Goal: Understand process/instructions

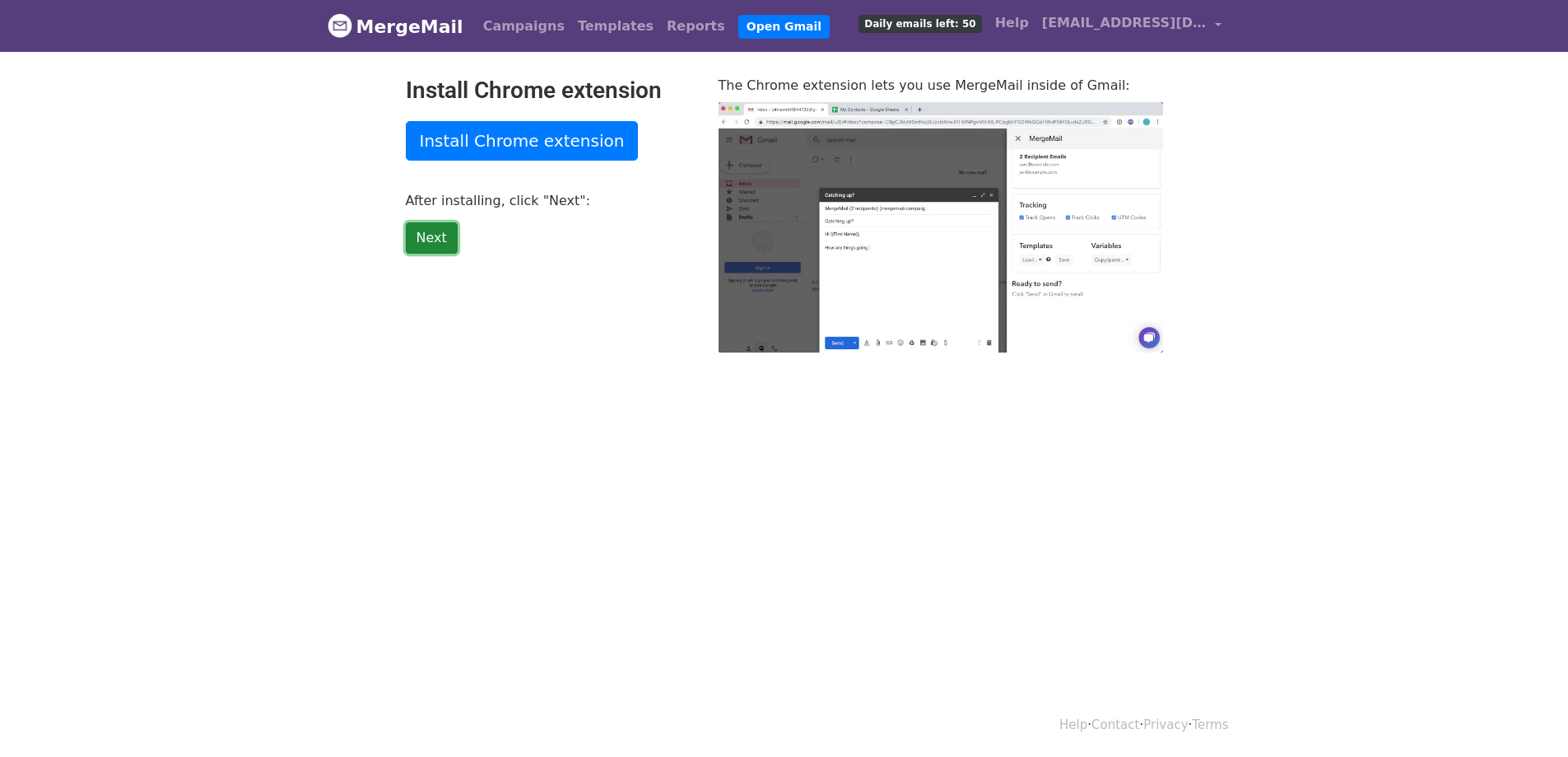
click at [427, 241] on link "Next" at bounding box center [431, 237] width 51 height 31
type input "31.07"
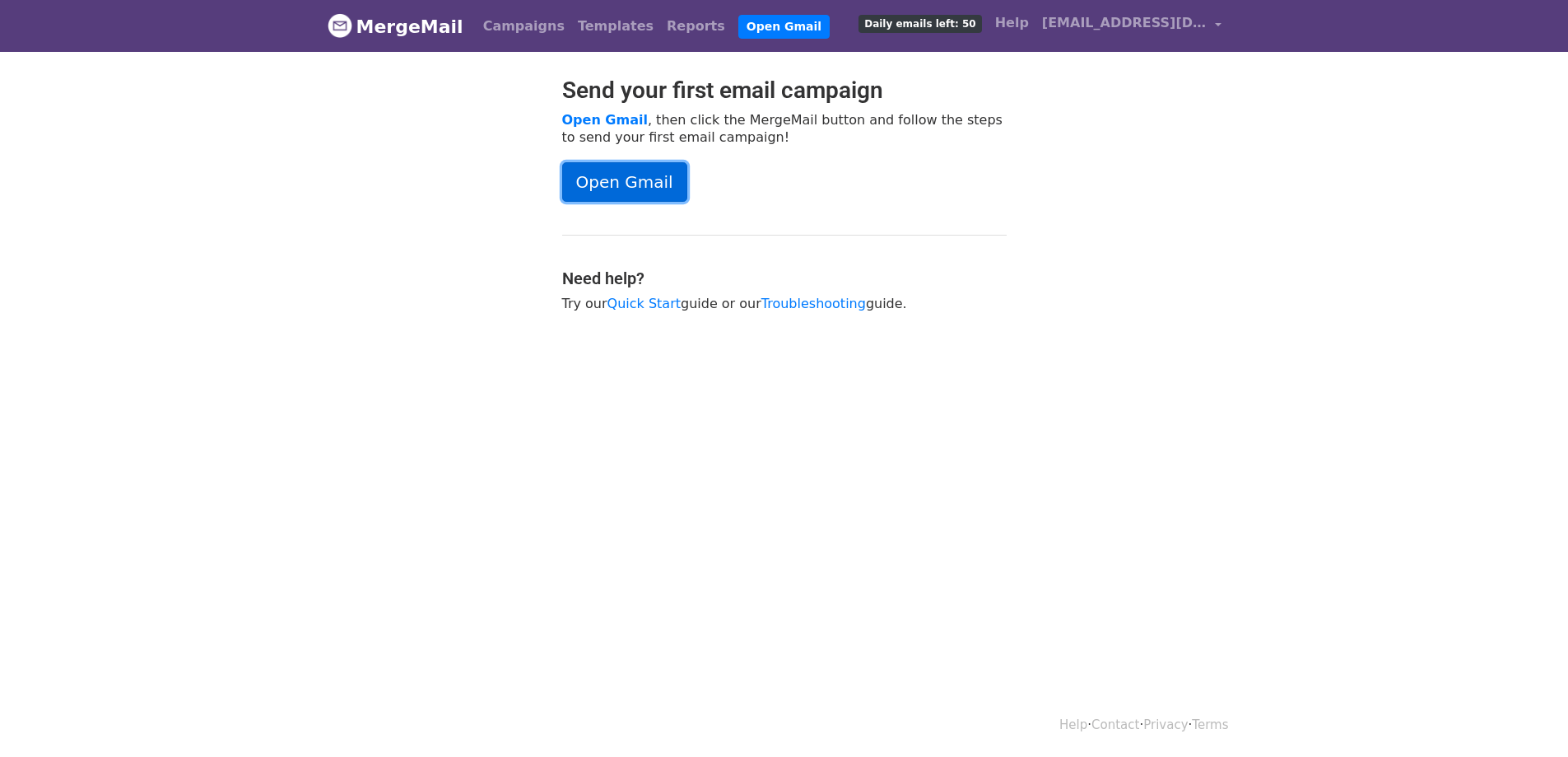
click at [630, 189] on link "Open Gmail" at bounding box center [625, 182] width 125 height 39
click at [633, 186] on link "Open Gmail" at bounding box center [625, 182] width 125 height 39
